Goal: Information Seeking & Learning: Find specific fact

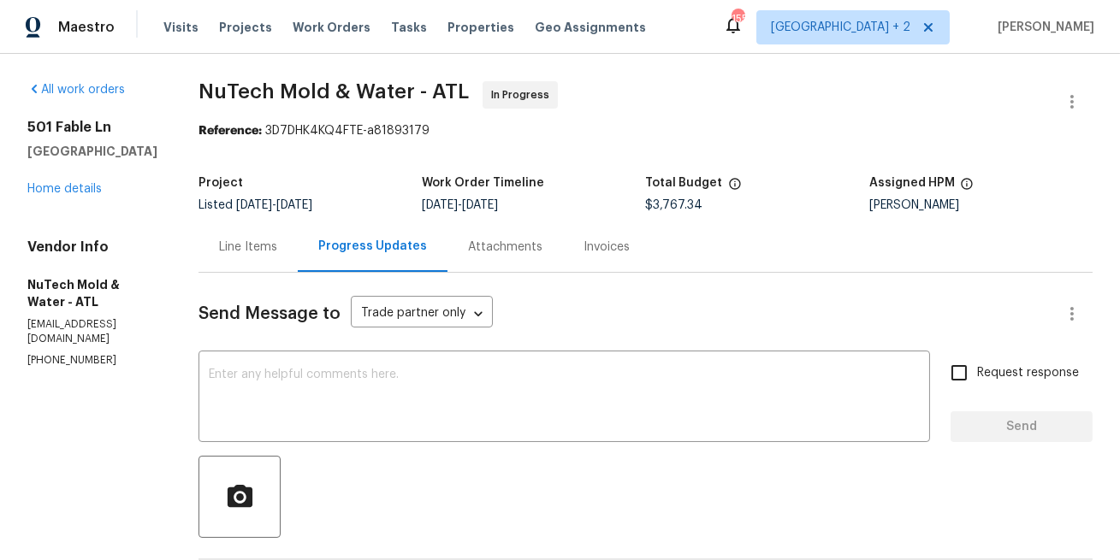
click at [240, 256] on div "Line Items" at bounding box center [248, 247] width 58 height 17
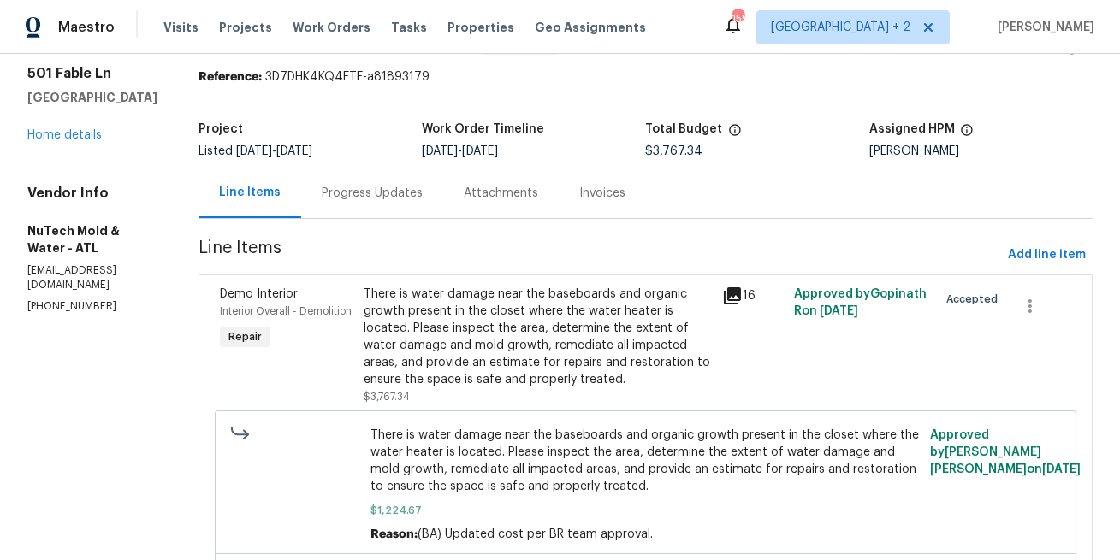
scroll to position [51, 0]
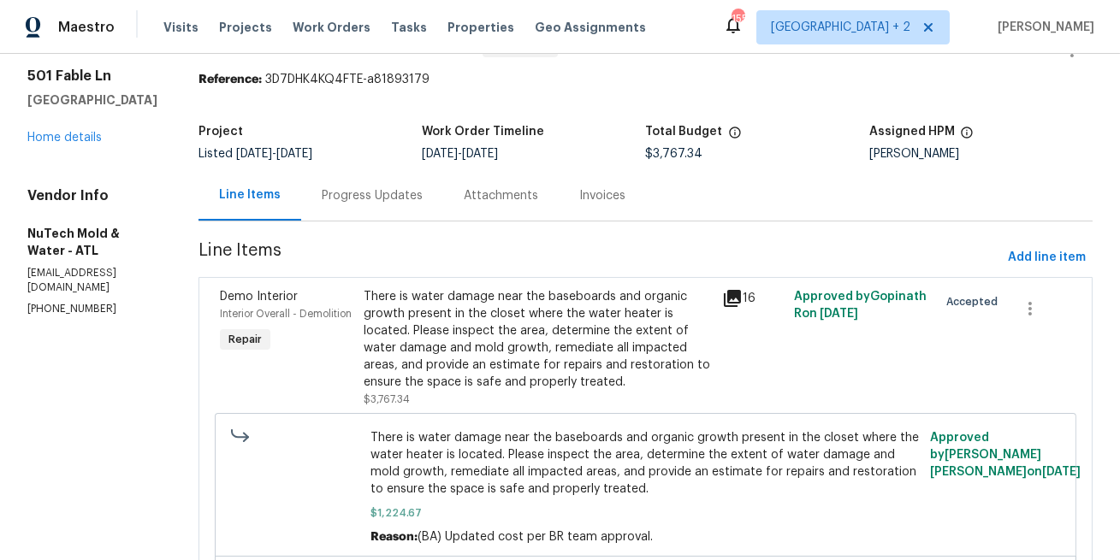
click at [367, 195] on div "Progress Updates" at bounding box center [372, 195] width 101 height 17
click at [281, 195] on div "Line Items" at bounding box center [250, 194] width 62 height 17
click at [357, 197] on div "Progress Updates" at bounding box center [372, 195] width 101 height 17
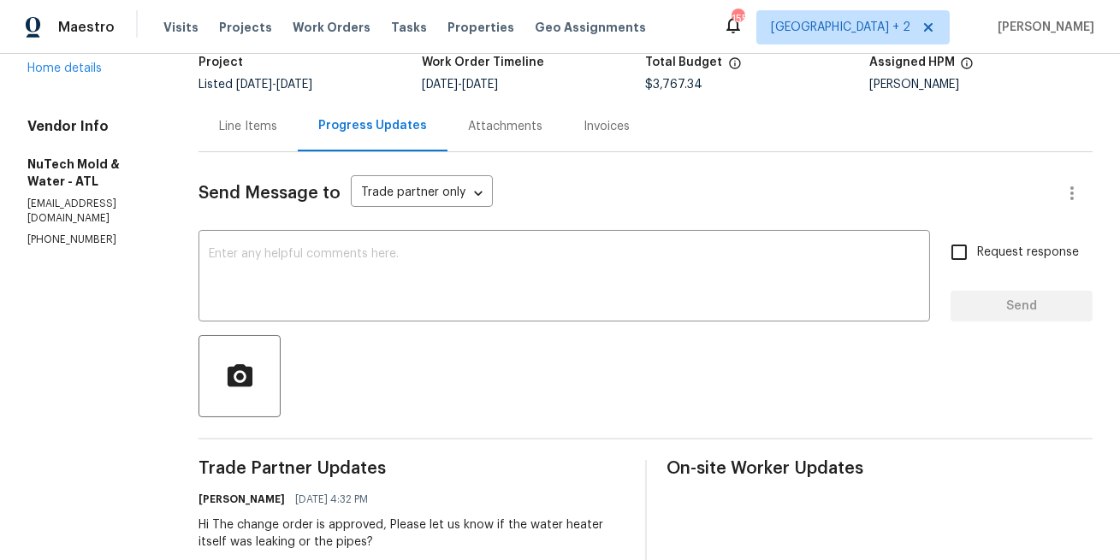
scroll to position [120, 0]
click at [231, 135] on div "Line Items" at bounding box center [248, 127] width 58 height 17
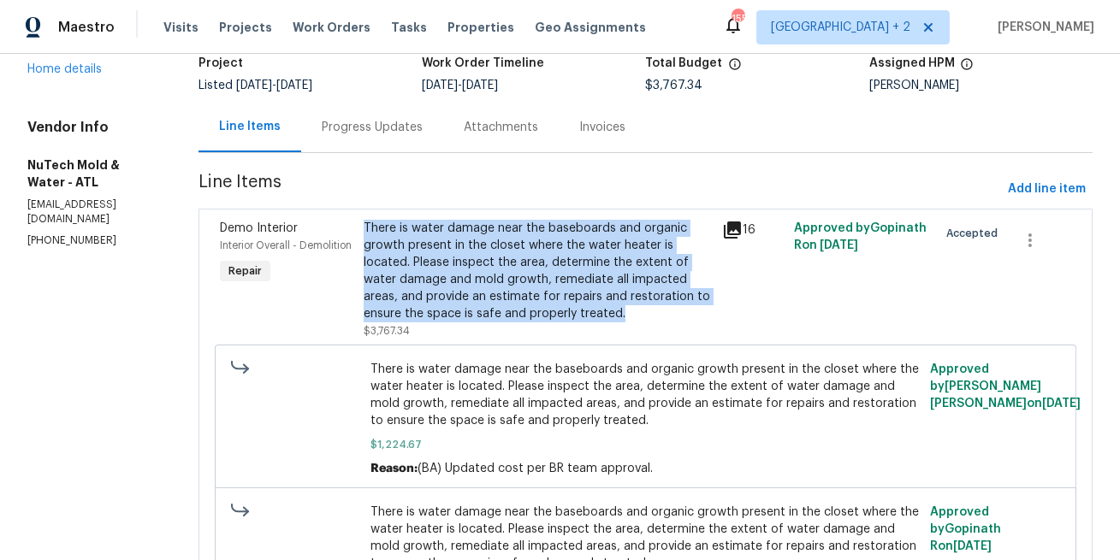
drag, startPoint x: 348, startPoint y: 228, endPoint x: 533, endPoint y: 315, distance: 204.3
click at [533, 315] on div "There is water damage near the baseboards and organic growth present in the clo…" at bounding box center [538, 271] width 349 height 103
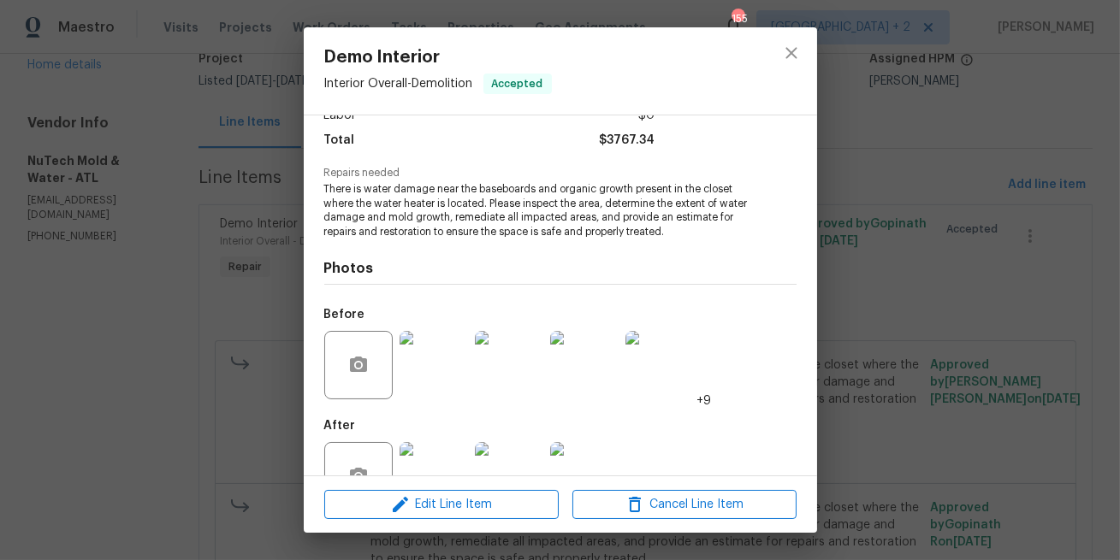
scroll to position [135, 0]
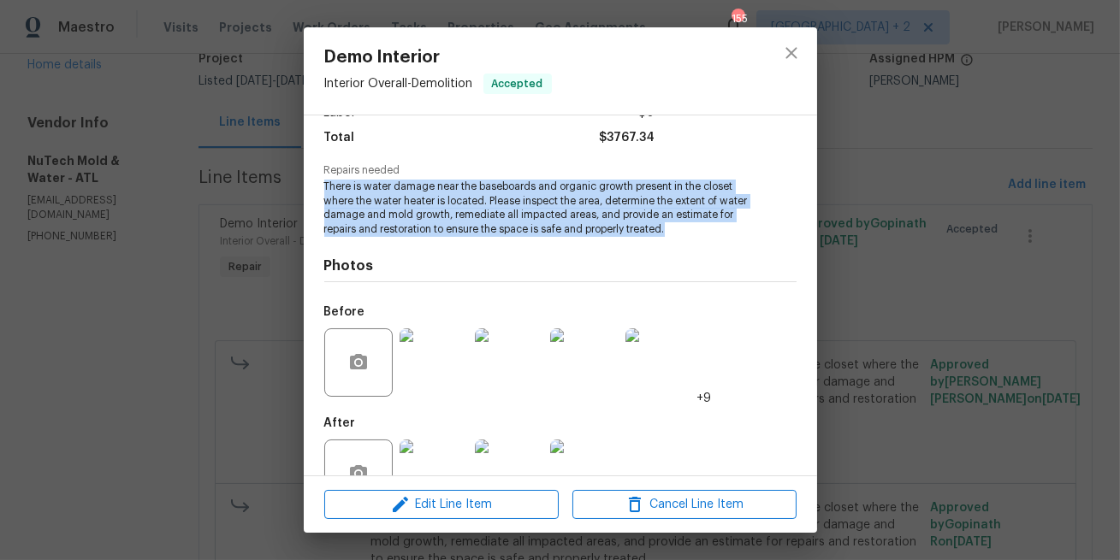
drag, startPoint x: 356, startPoint y: 189, endPoint x: 701, endPoint y: 235, distance: 347.8
click at [701, 235] on div "Vendor NuTech Mold & Water Account Category Repairs Cost $3767.34 x 1 ft $3767.…" at bounding box center [560, 295] width 513 height 360
copy span "There is water damage near the baseboards and organic growth present in the clo…"
click at [794, 52] on icon "close" at bounding box center [791, 53] width 21 height 21
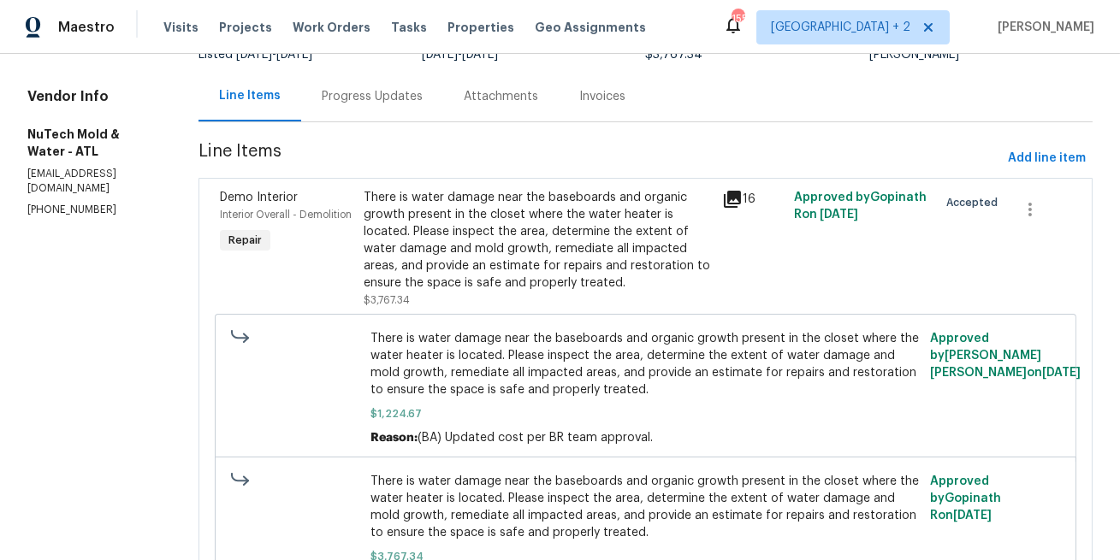
scroll to position [151, 0]
